Goal: Navigation & Orientation: Find specific page/section

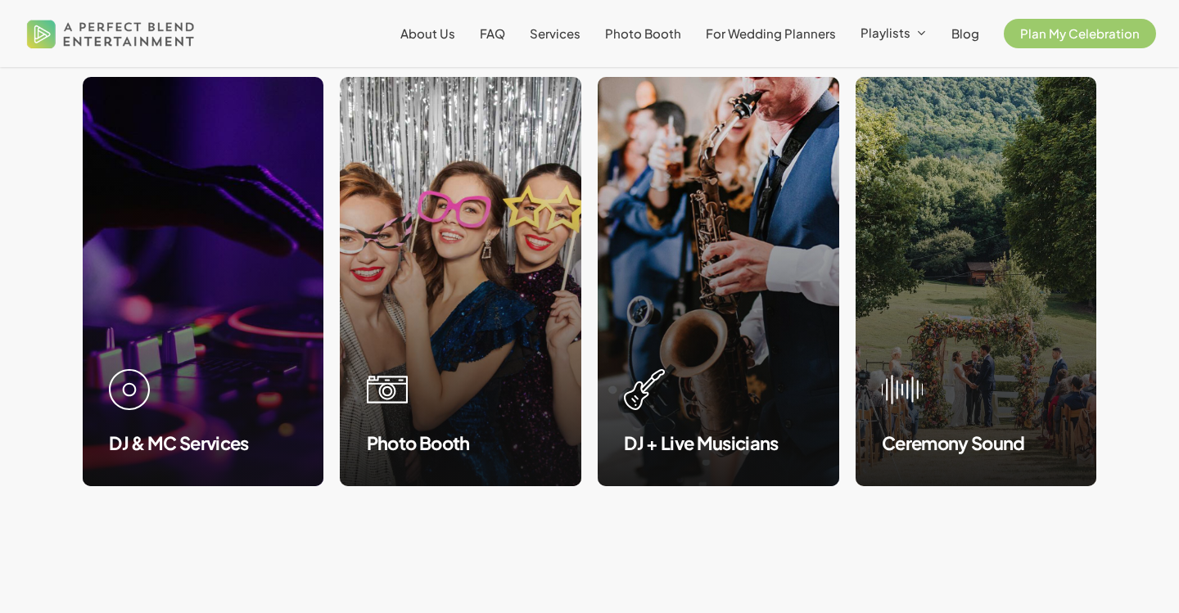
scroll to position [1627, 0]
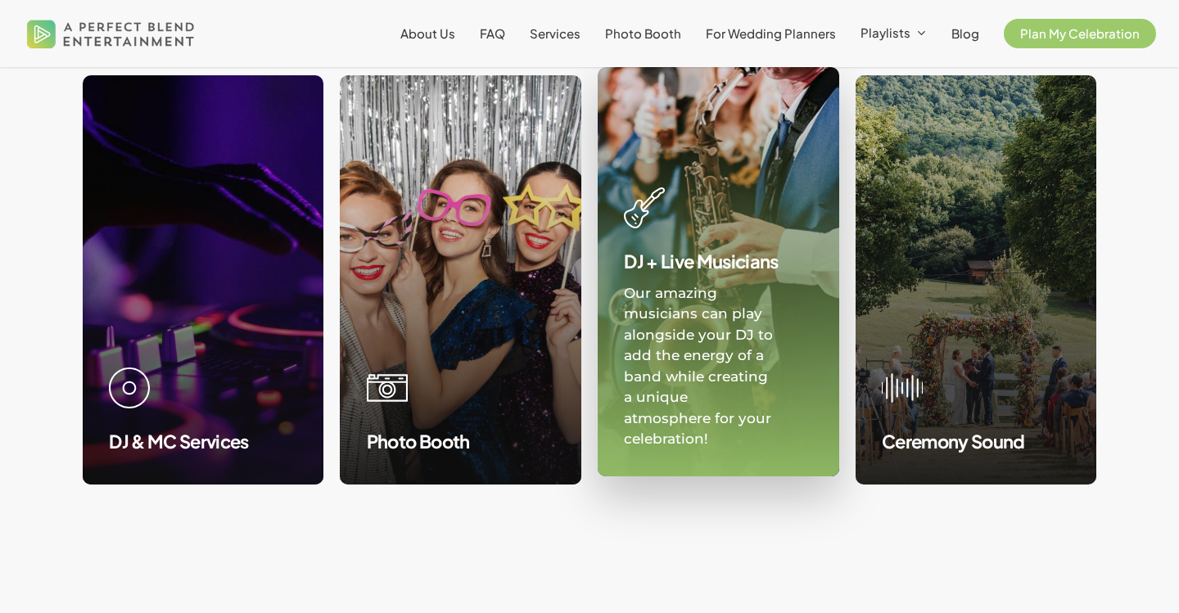
click at [699, 237] on link at bounding box center [719, 272] width 240 height 408
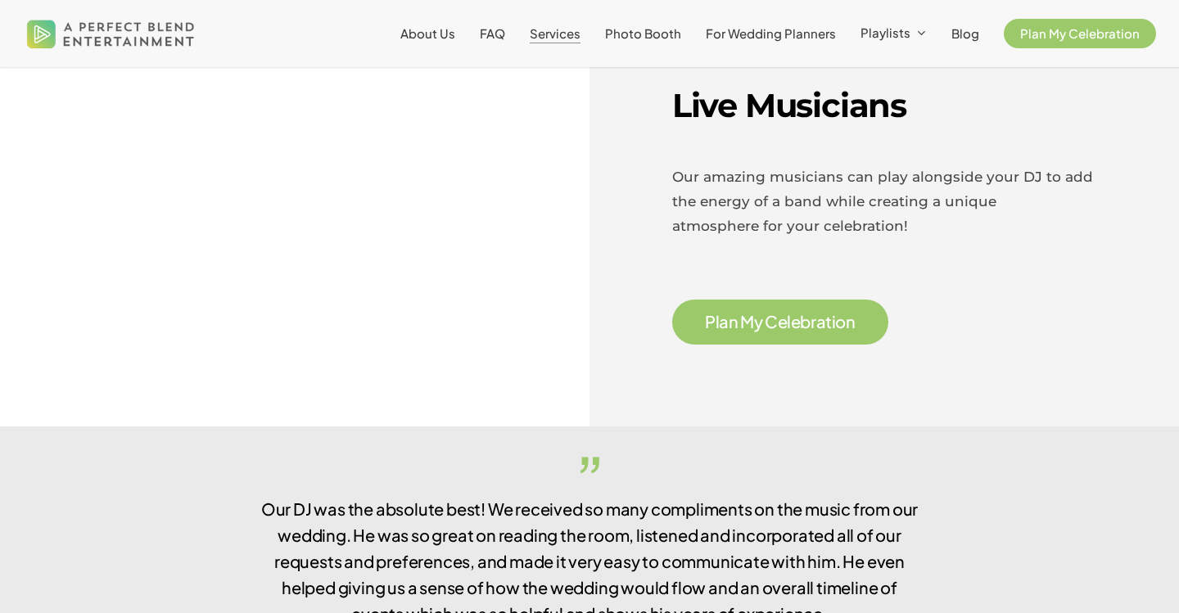
scroll to position [2452, 0]
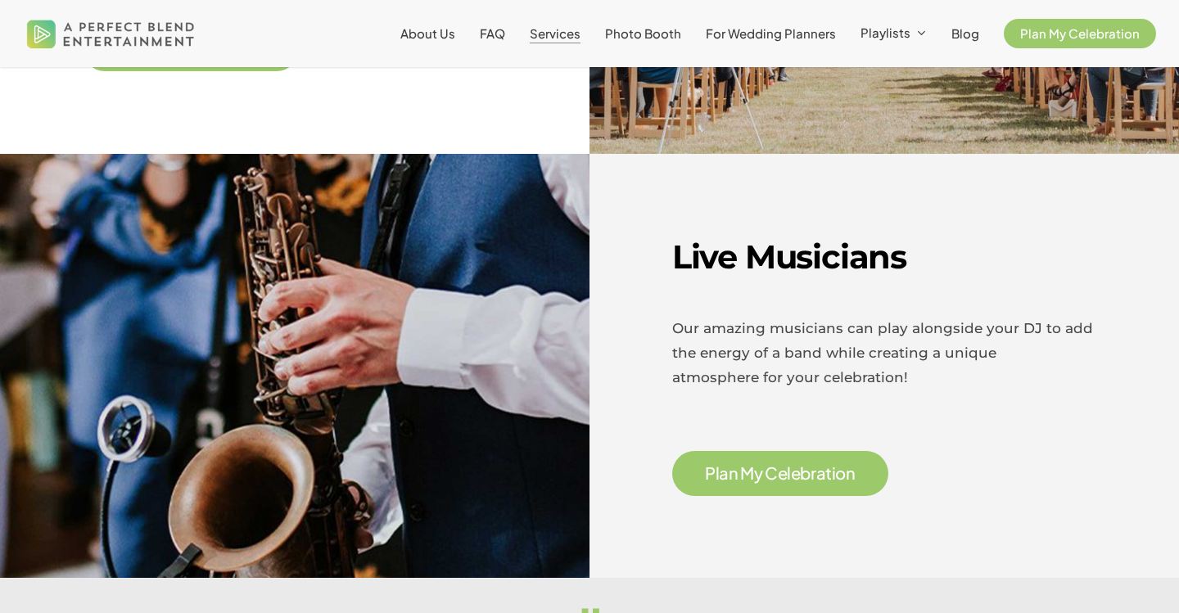
click at [786, 472] on span "e" at bounding box center [783, 473] width 10 height 16
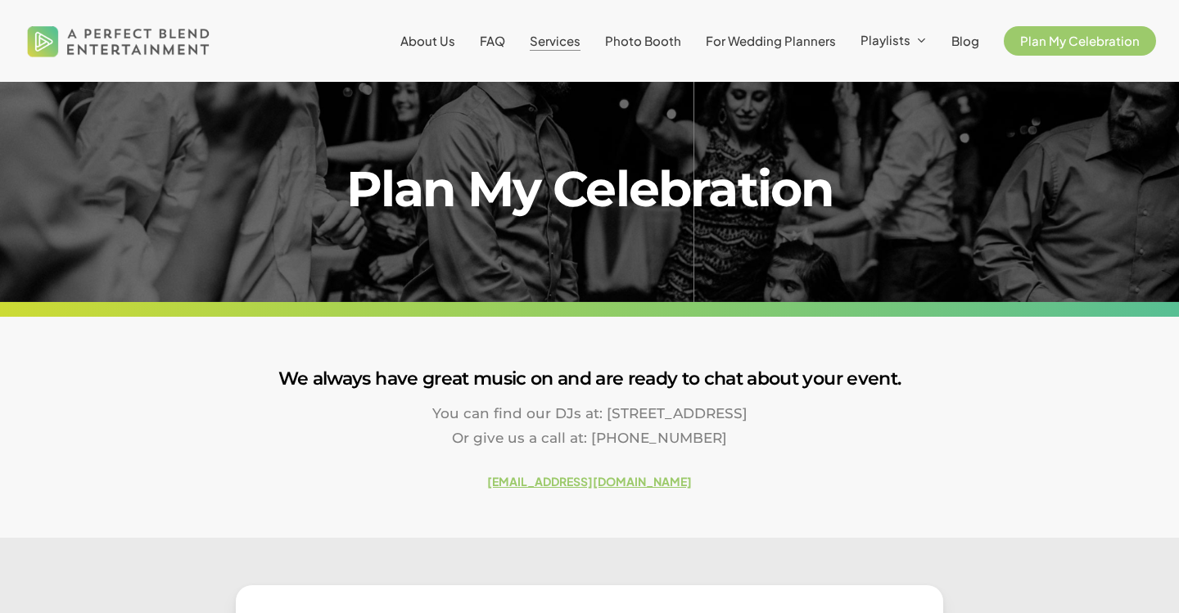
click at [547, 35] on span "Services" at bounding box center [555, 41] width 51 height 16
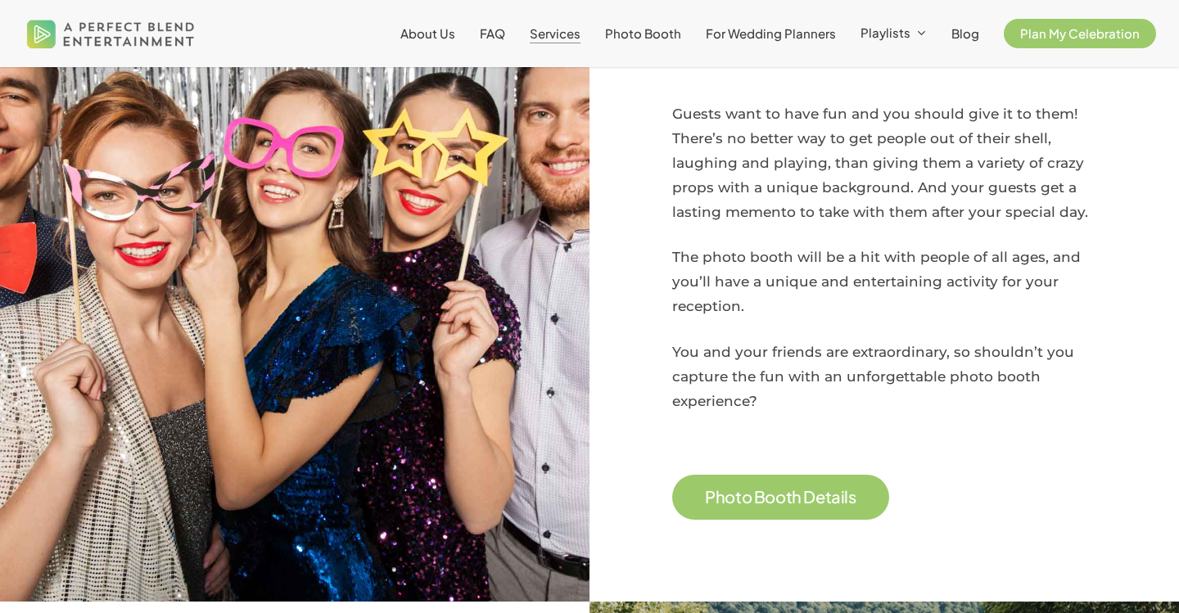
scroll to position [1338, 0]
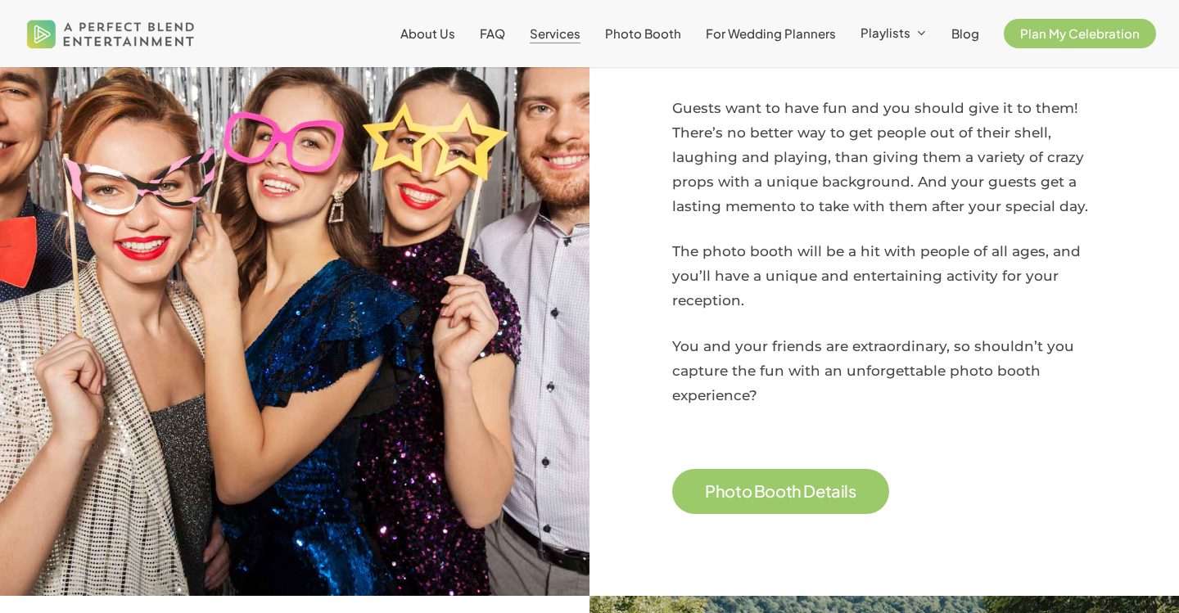
click at [743, 495] on span "o" at bounding box center [747, 491] width 11 height 16
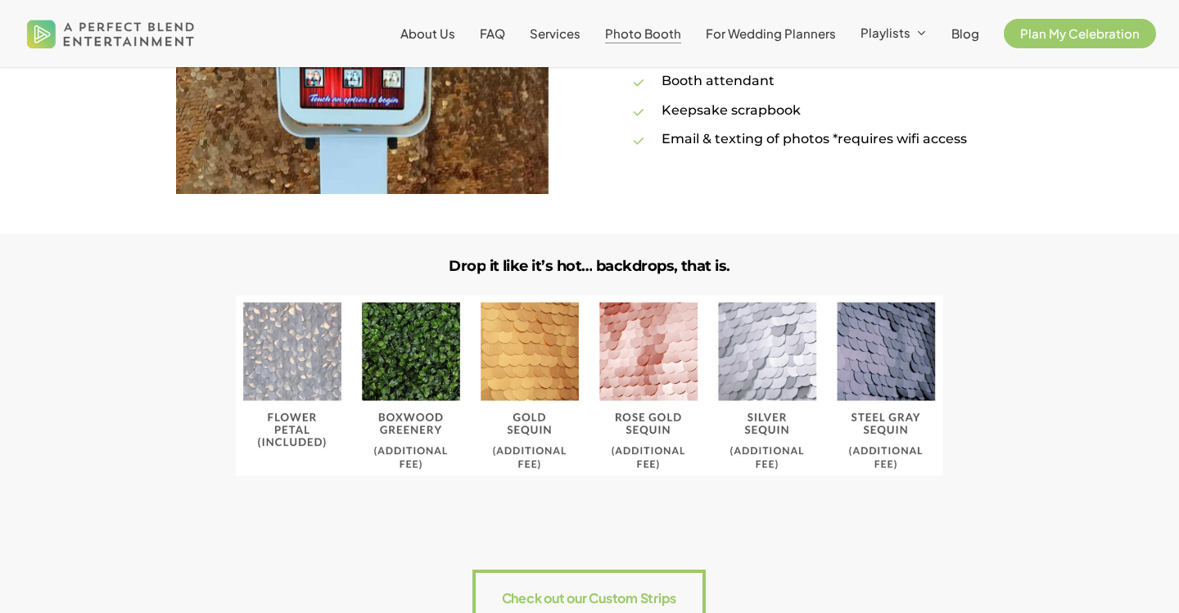
scroll to position [1543, 0]
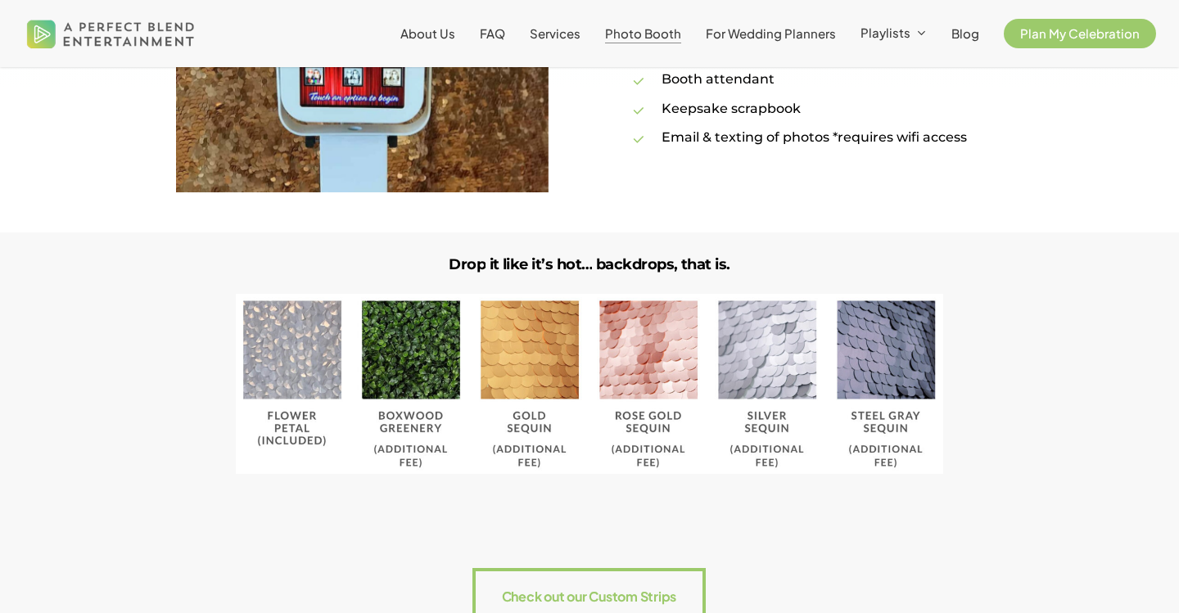
click at [415, 356] on img at bounding box center [589, 384] width 707 height 180
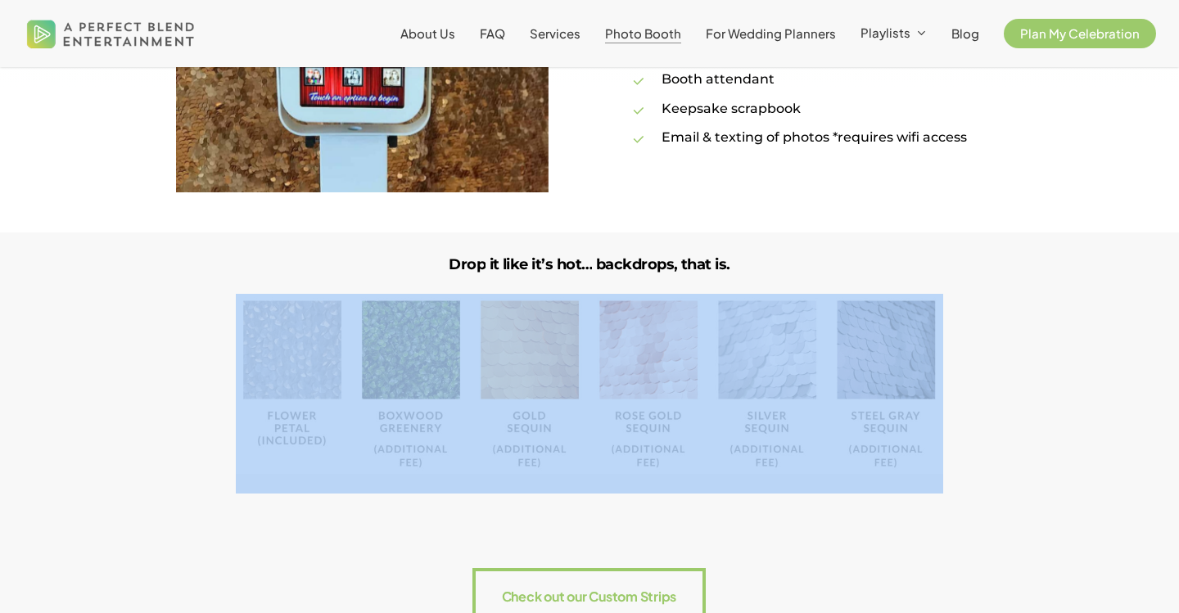
click at [415, 356] on img at bounding box center [589, 384] width 707 height 180
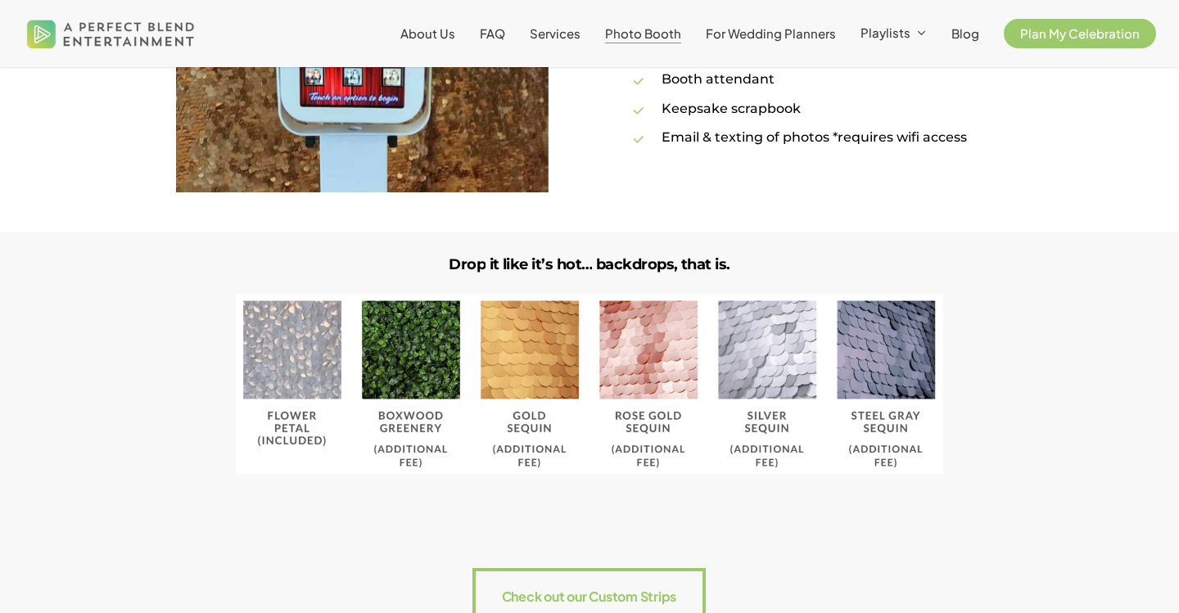
click at [405, 241] on div at bounding box center [589, 375] width 1081 height 285
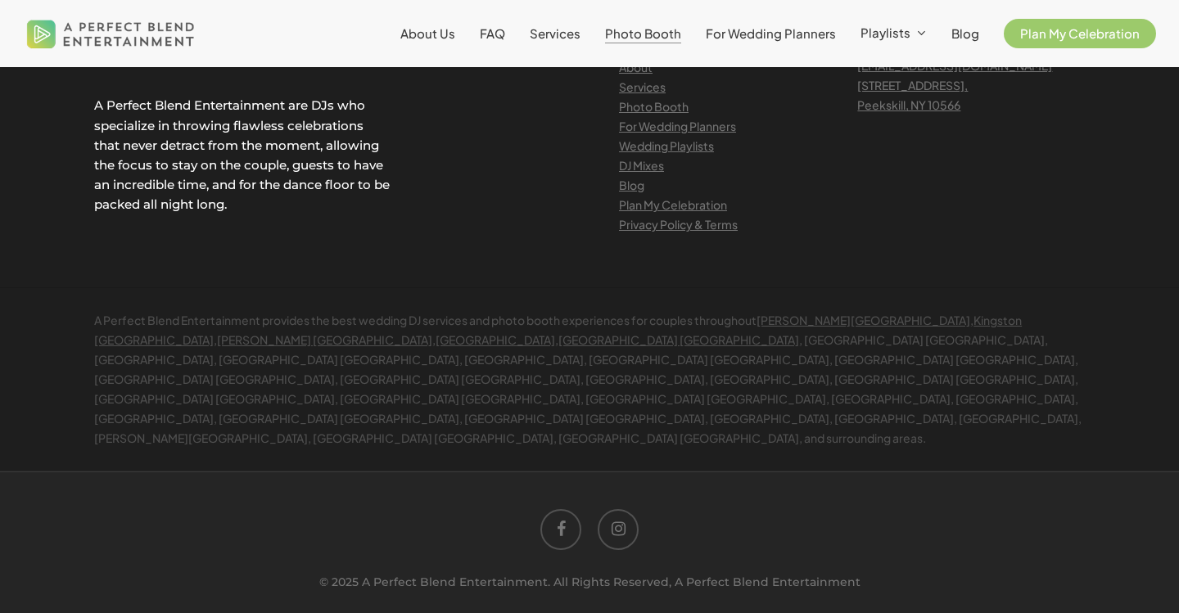
scroll to position [3914, 0]
